Goal: Find specific page/section: Find specific page/section

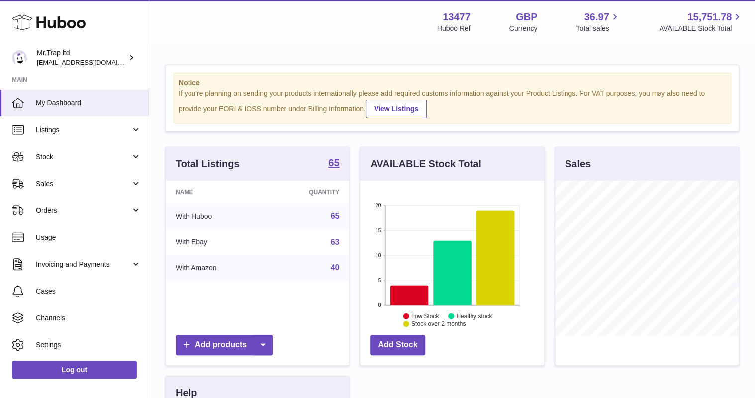
scroll to position [155, 183]
click at [88, 174] on link "Sales" at bounding box center [74, 183] width 149 height 27
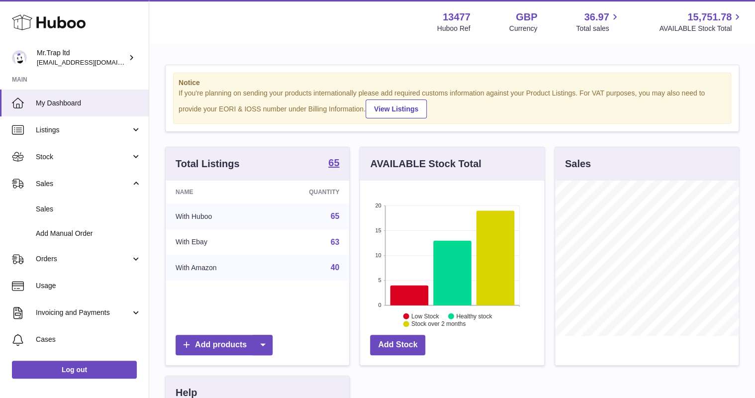
click at [94, 197] on link "Sales" at bounding box center [74, 209] width 149 height 24
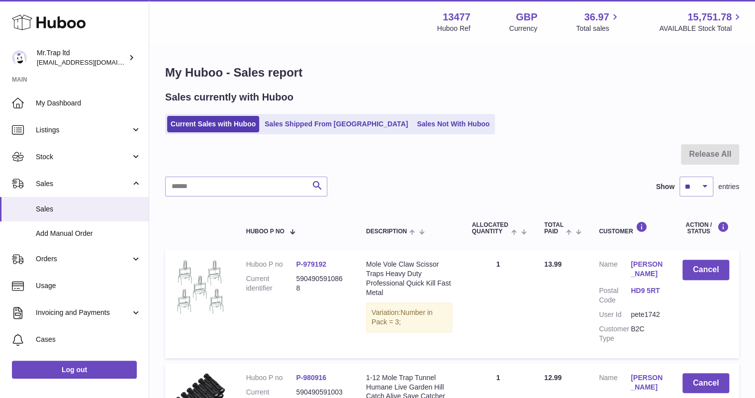
click at [413, 127] on link "Sales Not With Huboo" at bounding box center [453, 124] width 80 height 16
